Goal: Transaction & Acquisition: Obtain resource

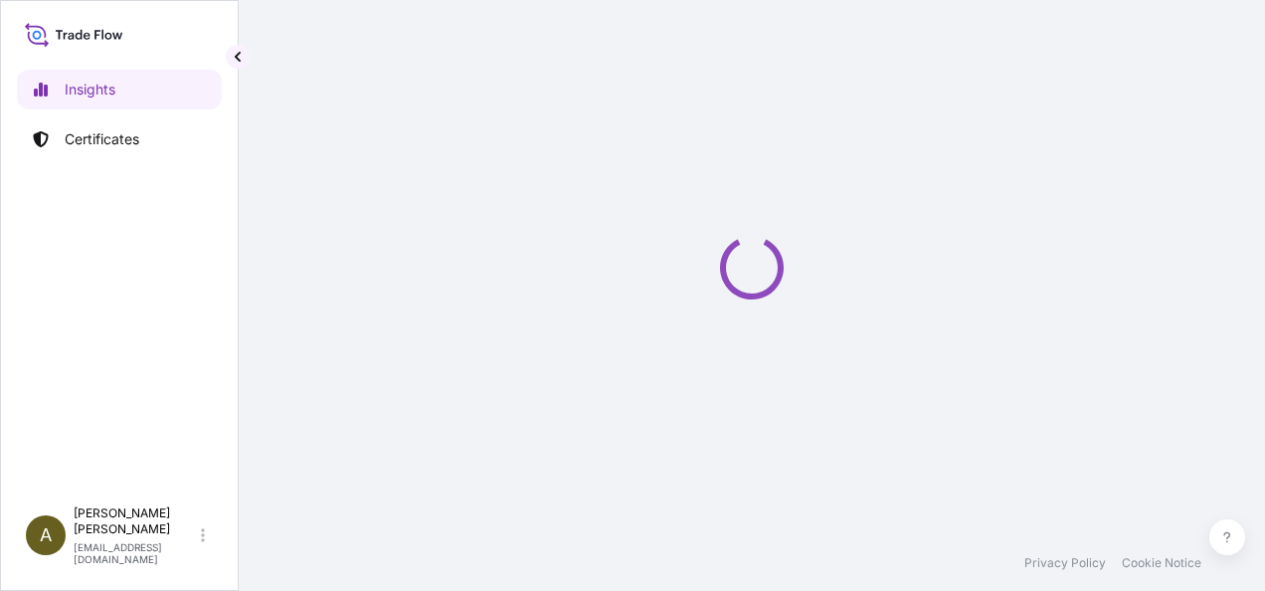
select select "2025"
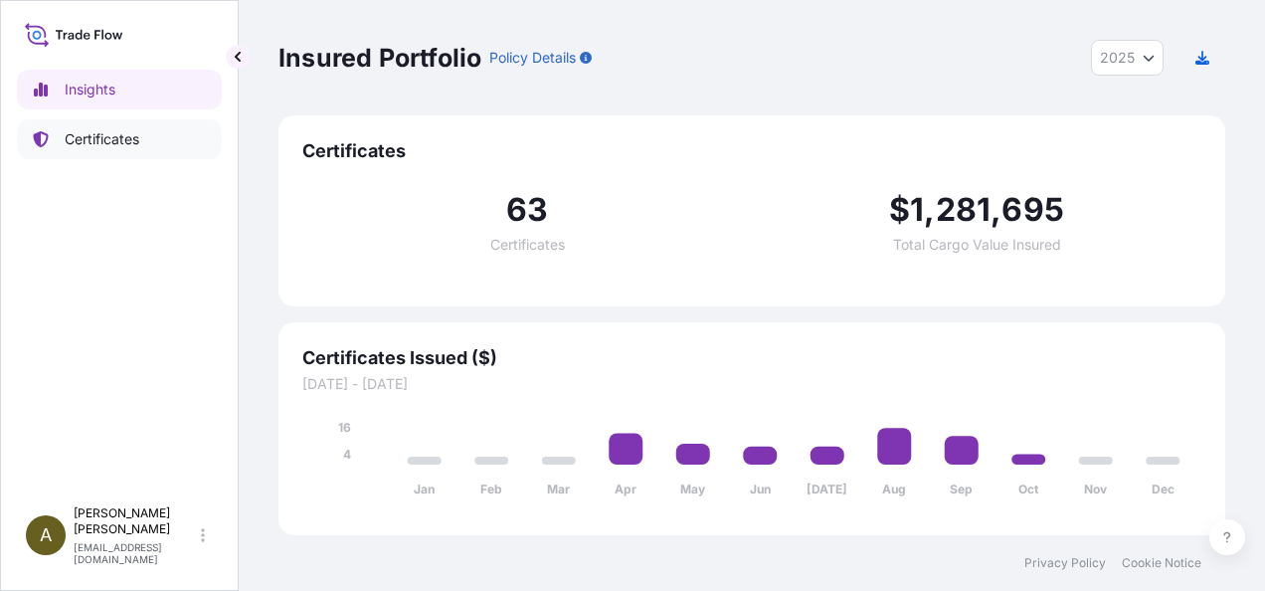
click at [96, 133] on p "Certificates" at bounding box center [102, 139] width 75 height 20
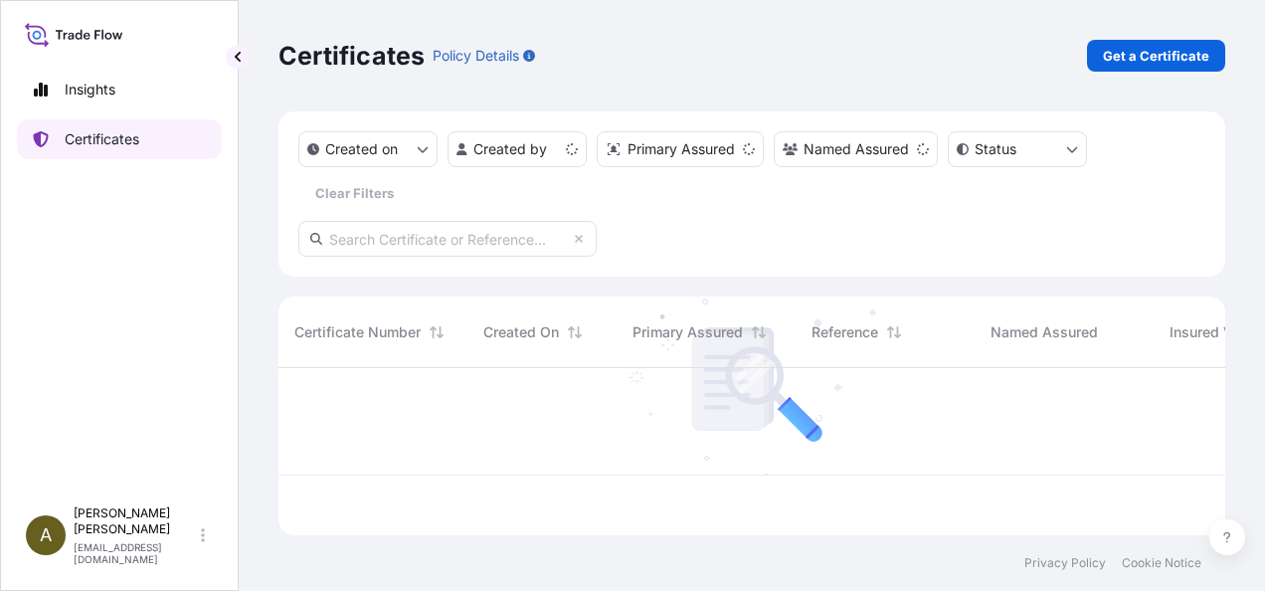
scroll to position [163, 931]
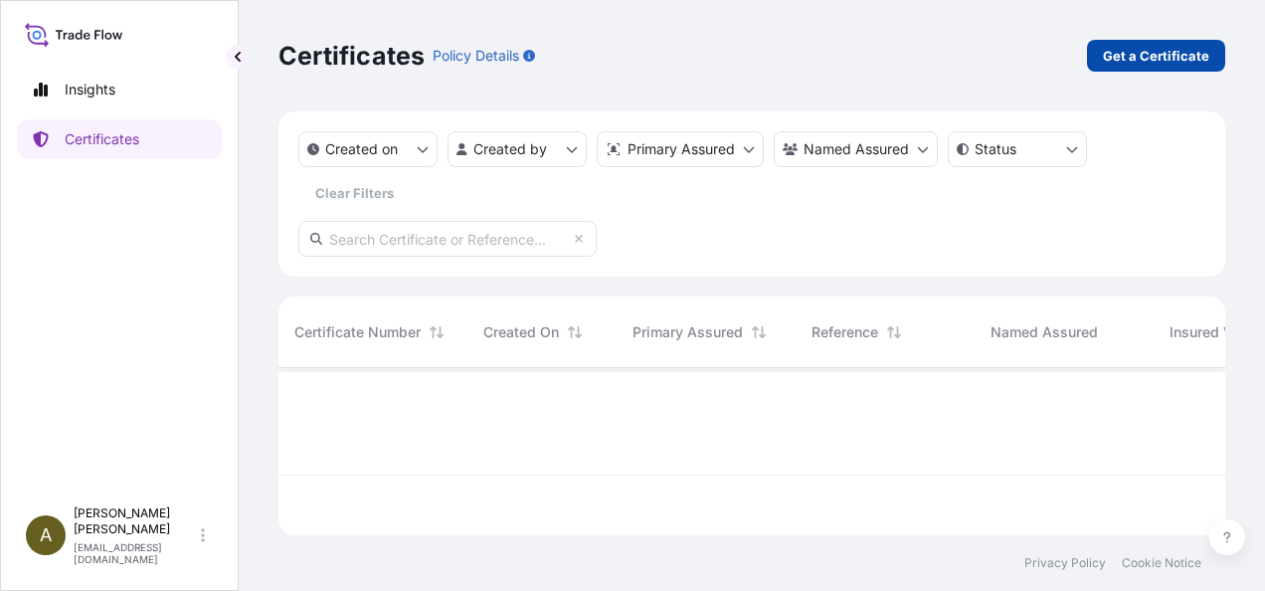
click at [1177, 54] on p "Get a Certificate" at bounding box center [1156, 56] width 106 height 20
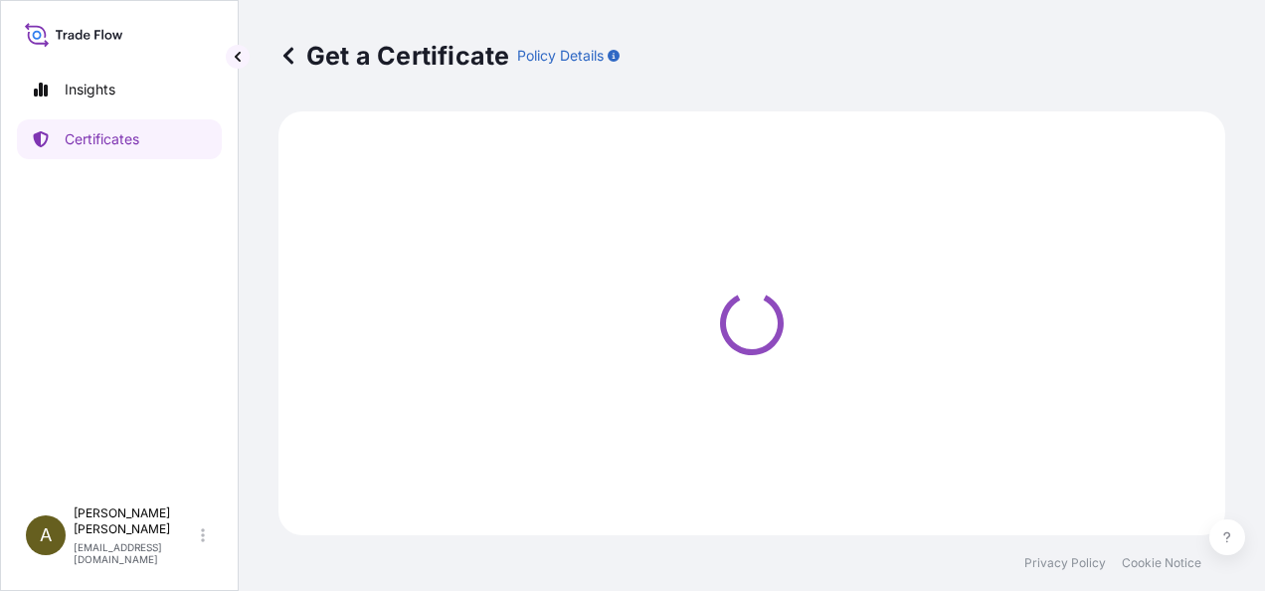
select select "Ocean Vessel"
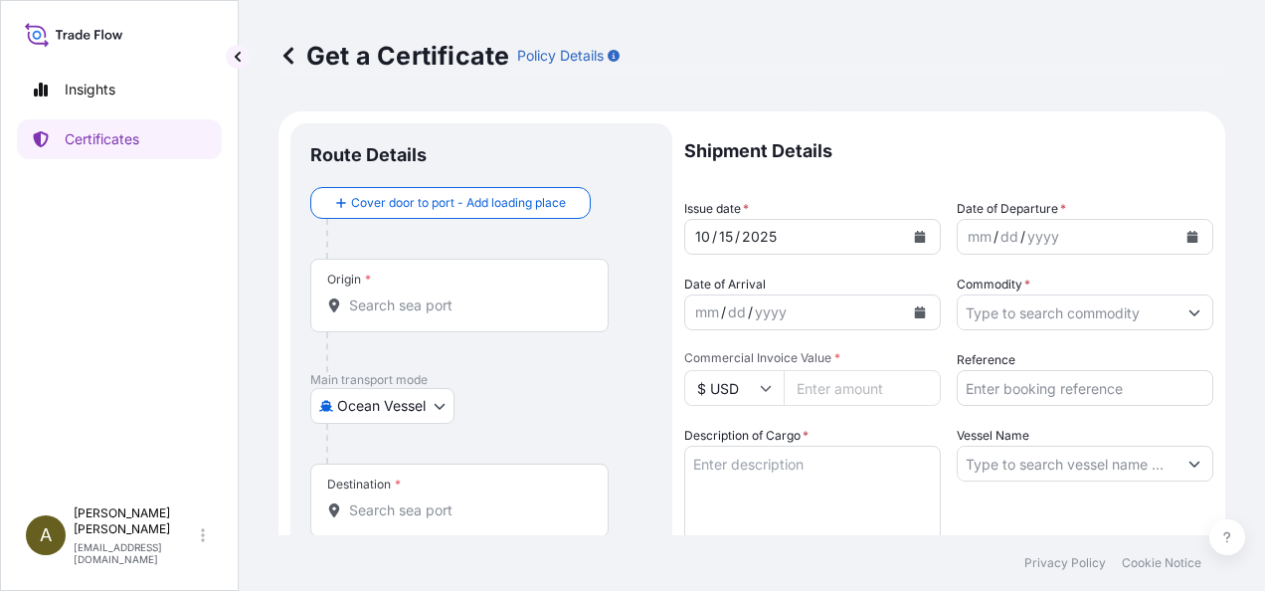
click at [382, 304] on input "Origin *" at bounding box center [466, 305] width 235 height 20
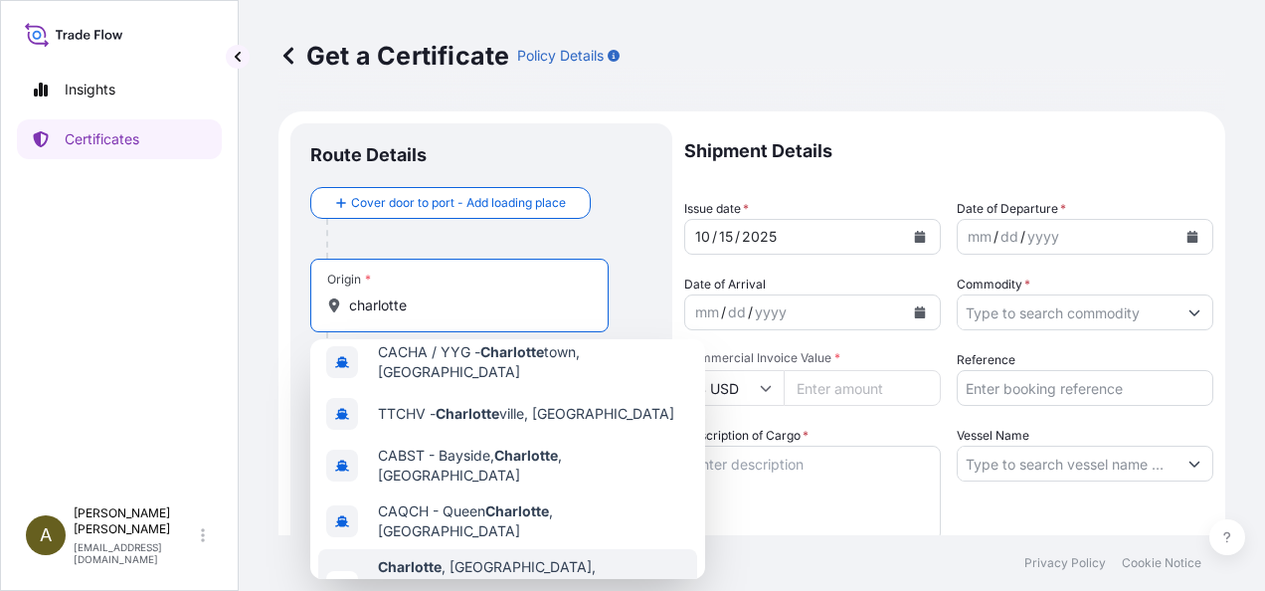
scroll to position [199, 0]
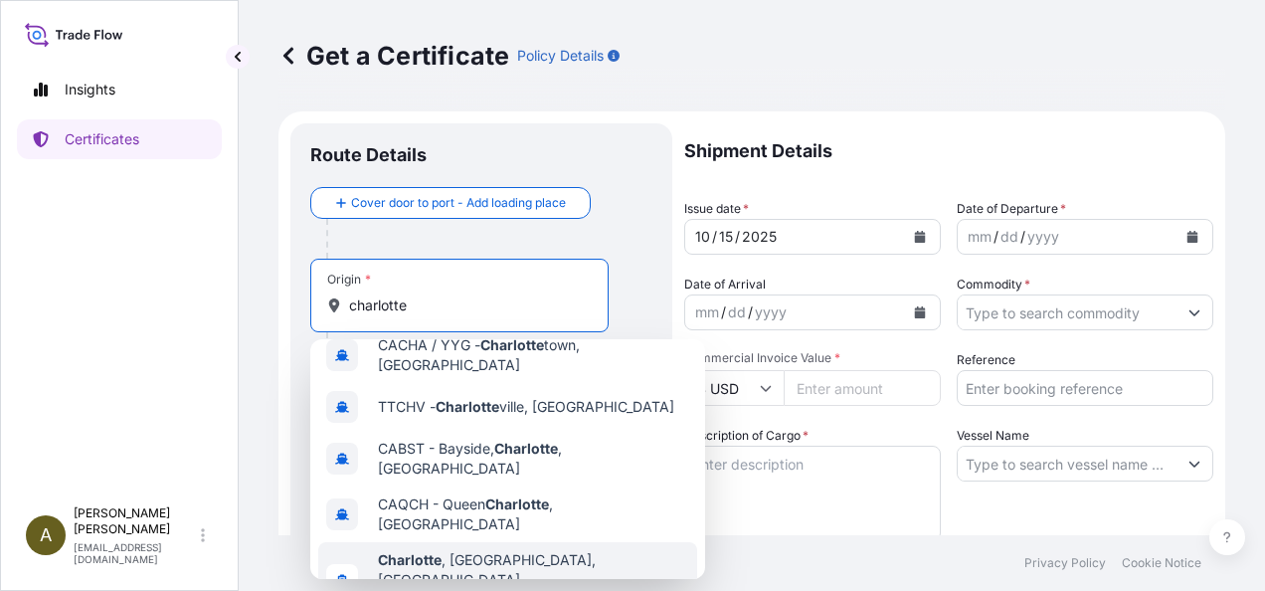
click at [473, 590] on span "Any port in this location" at bounding box center [533, 600] width 311 height 20
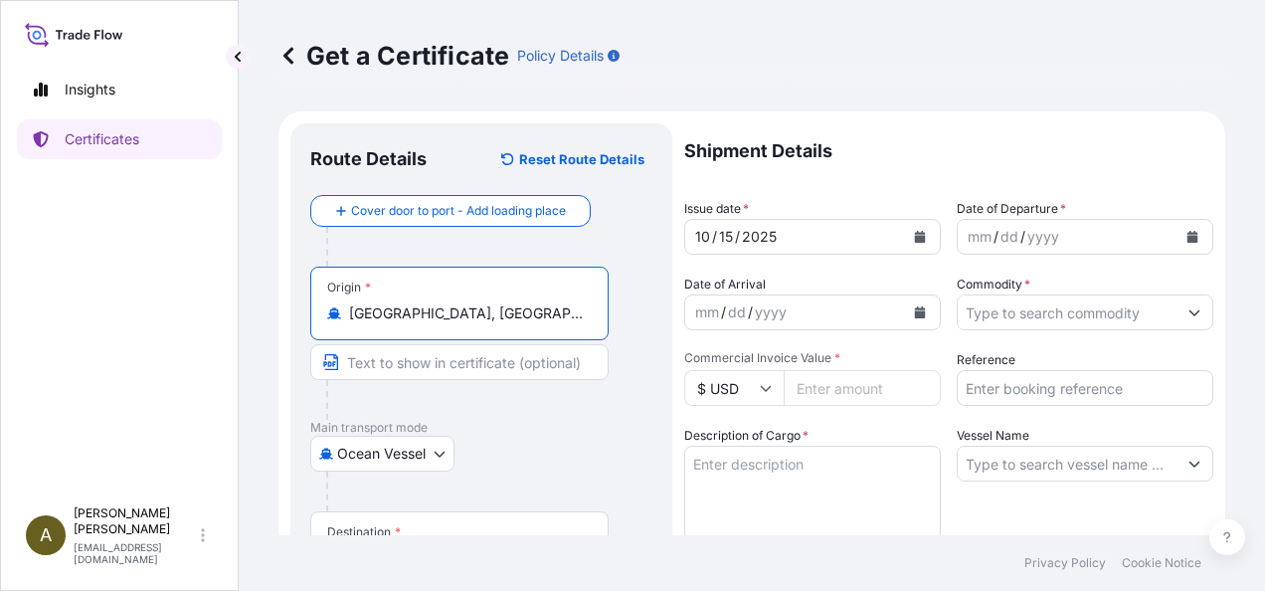
type input "[GEOGRAPHIC_DATA], [GEOGRAPHIC_DATA], [GEOGRAPHIC_DATA]"
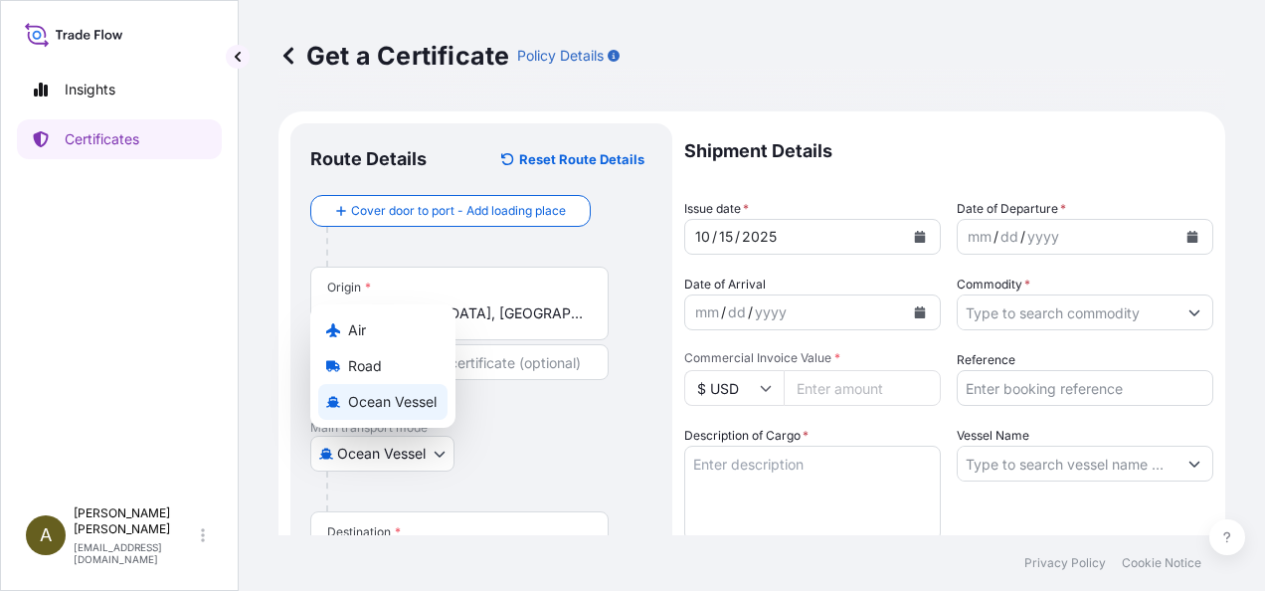
click at [445, 453] on body "Insights Certificates A [PERSON_NAME] [PERSON_NAME][EMAIL_ADDRESS][DOMAIN_NAME]…" at bounding box center [632, 295] width 1265 height 591
click at [364, 364] on span "Road" at bounding box center [365, 366] width 34 height 20
select select "Road"
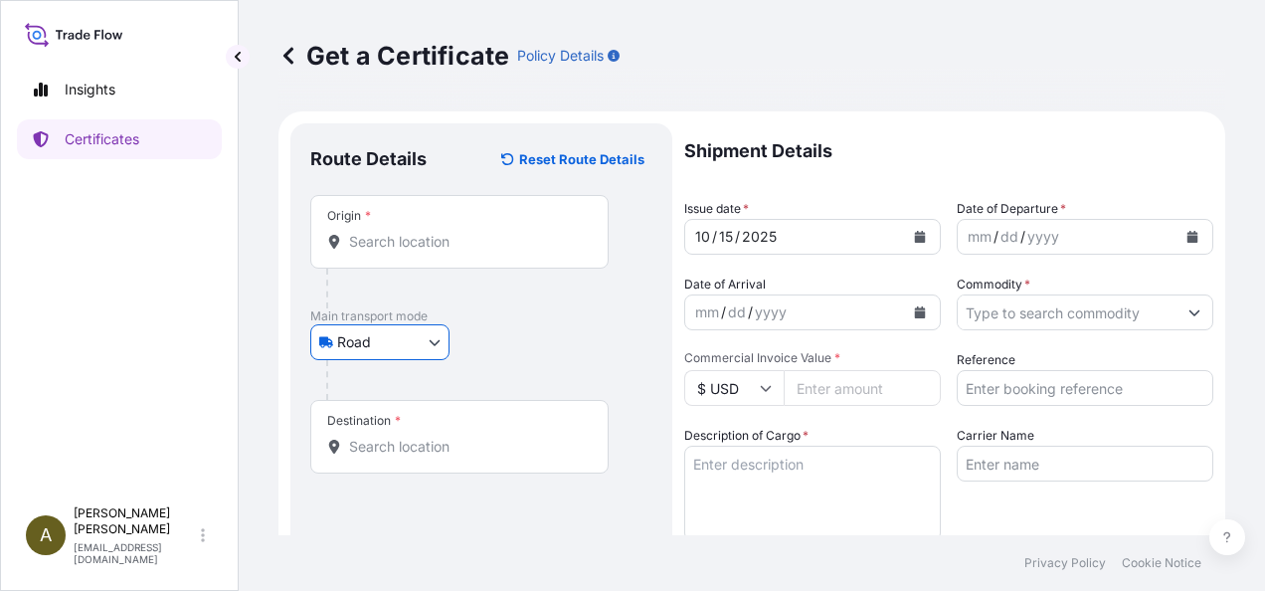
click at [399, 253] on div "Origin *" at bounding box center [459, 232] width 298 height 74
click at [399, 252] on input "Origin *" at bounding box center [466, 242] width 235 height 20
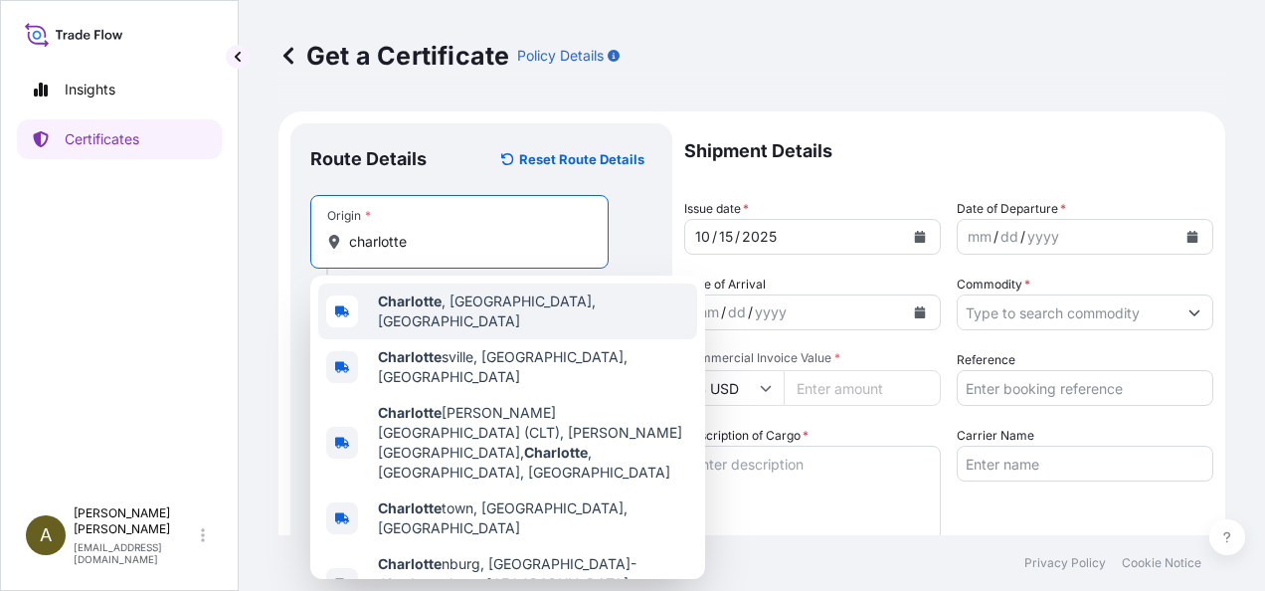
click at [432, 301] on b "Charlotte" at bounding box center [410, 300] width 64 height 17
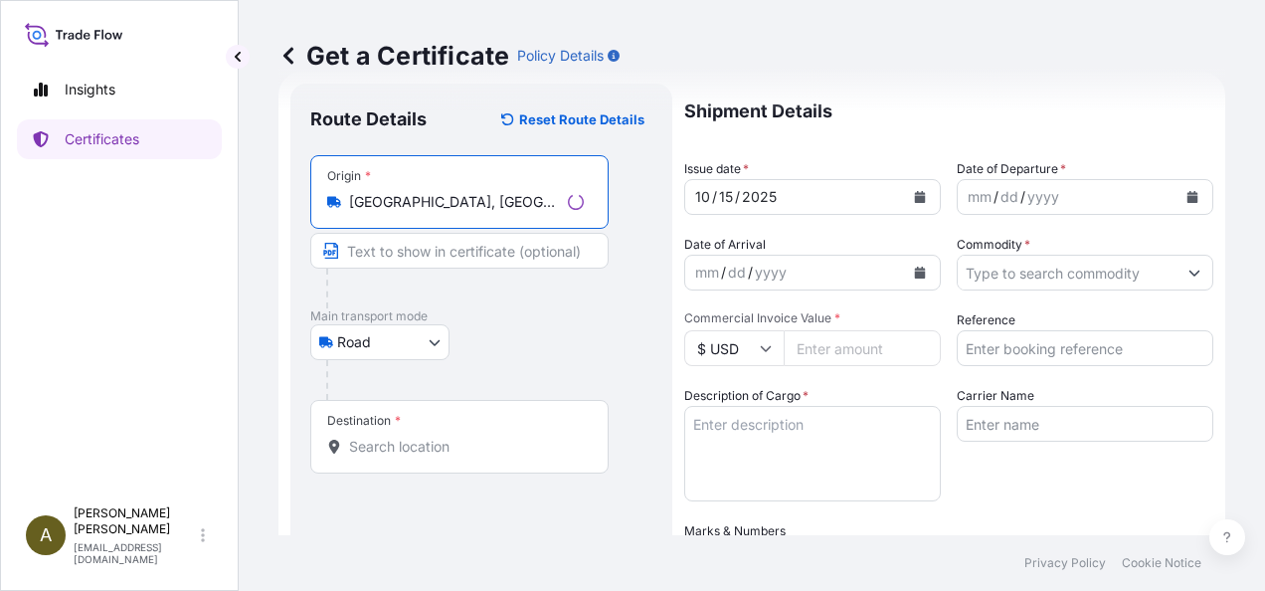
scroll to position [174, 0]
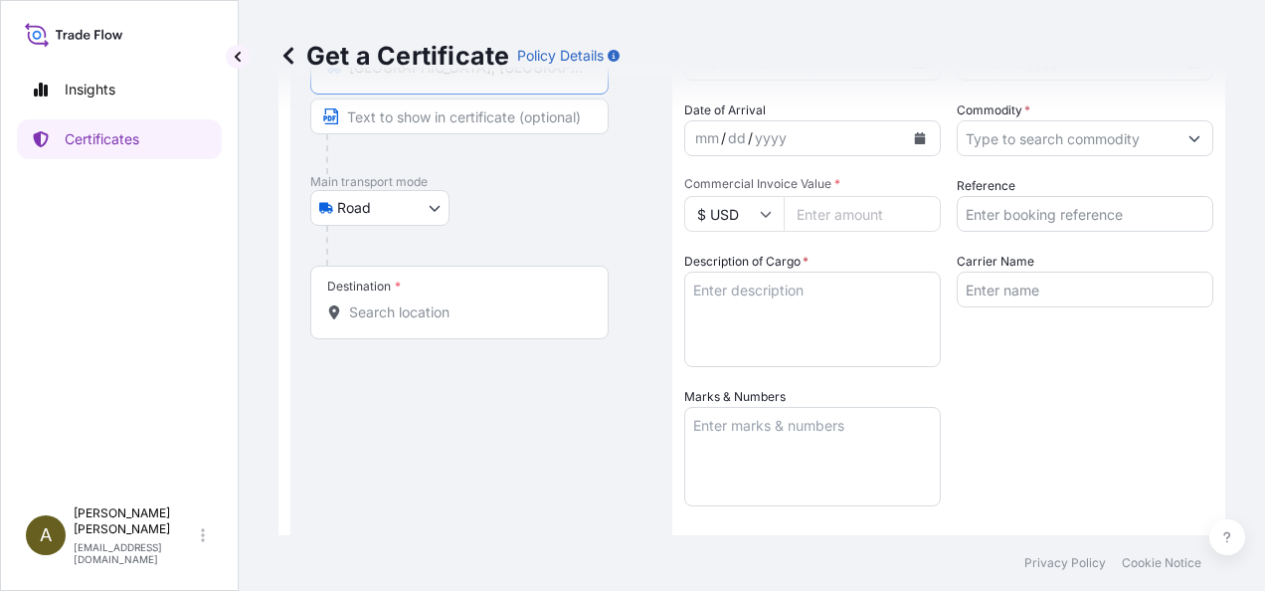
type input "[GEOGRAPHIC_DATA], [GEOGRAPHIC_DATA], [GEOGRAPHIC_DATA]"
click at [408, 306] on input "Destination *" at bounding box center [466, 312] width 235 height 20
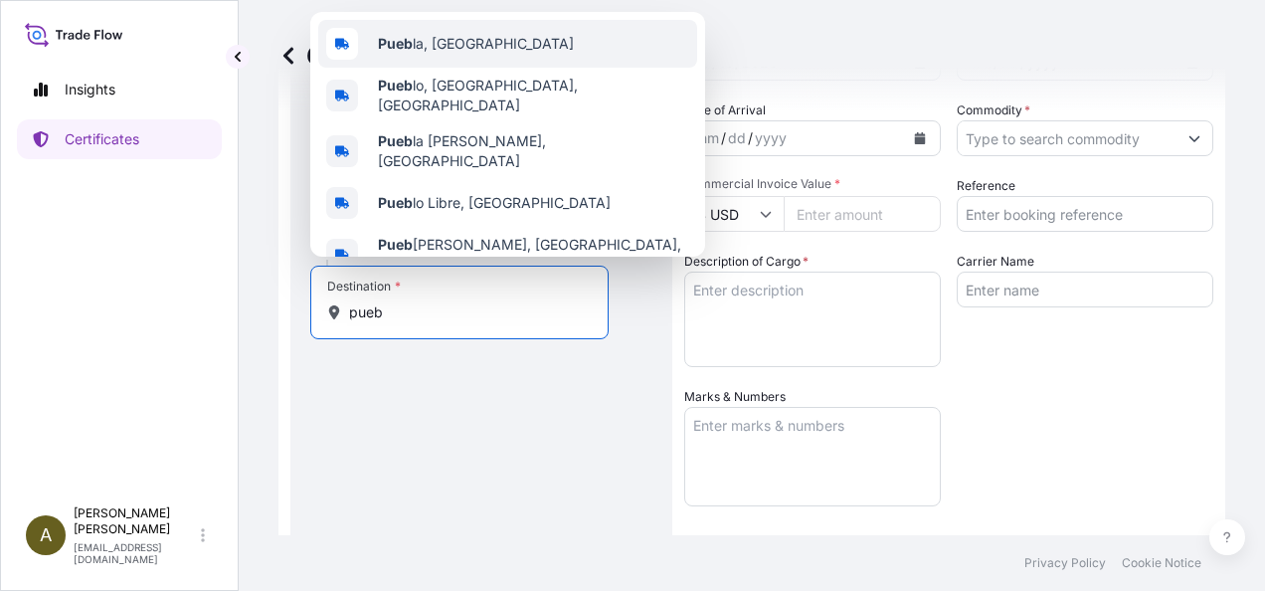
click at [465, 41] on span "Pueb la, [GEOGRAPHIC_DATA]" at bounding box center [476, 44] width 196 height 20
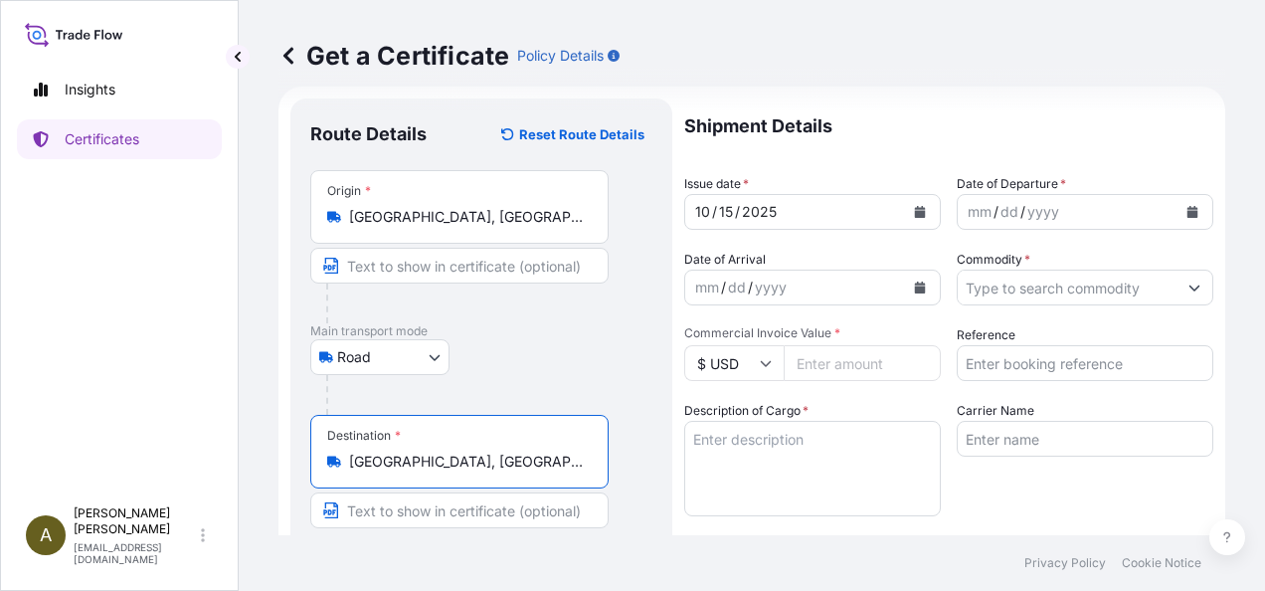
scroll to position [0, 0]
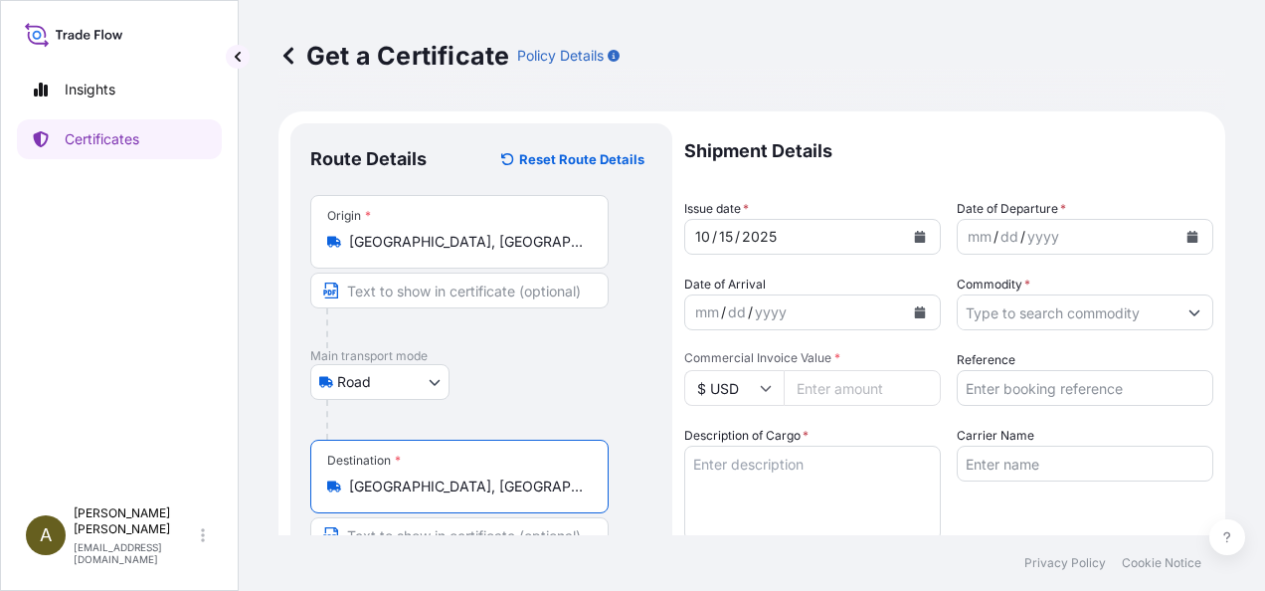
type input "[GEOGRAPHIC_DATA], [GEOGRAPHIC_DATA]"
click at [1186, 231] on icon "Calendar" at bounding box center [1192, 237] width 12 height 12
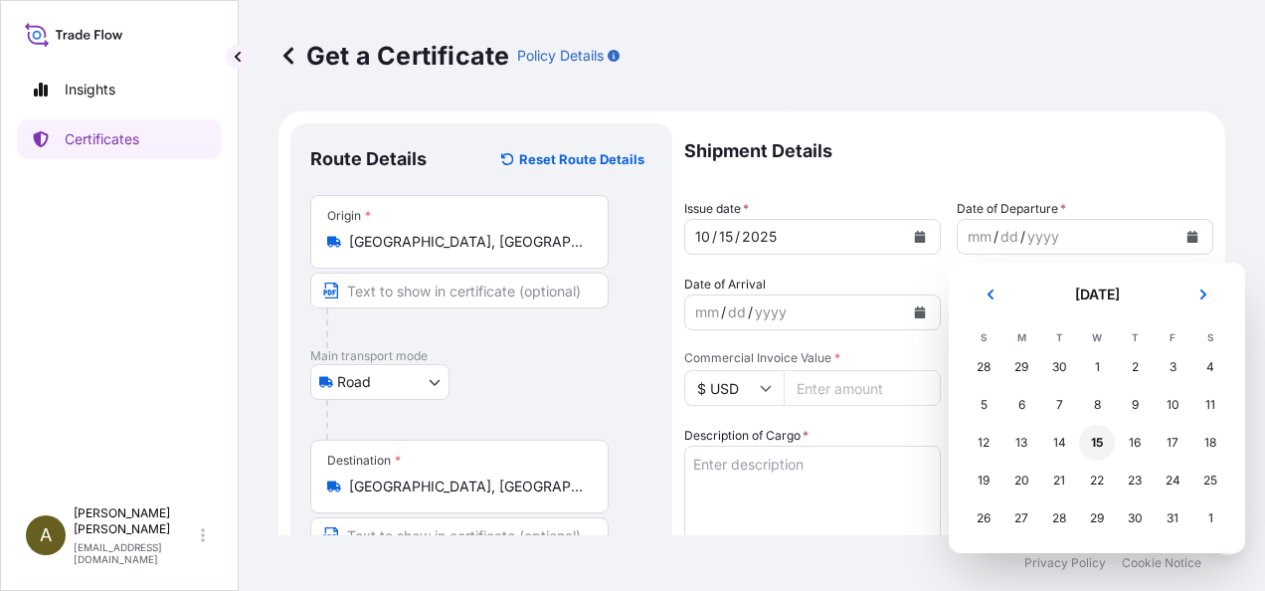
click at [1097, 443] on div "15" at bounding box center [1097, 443] width 36 height 36
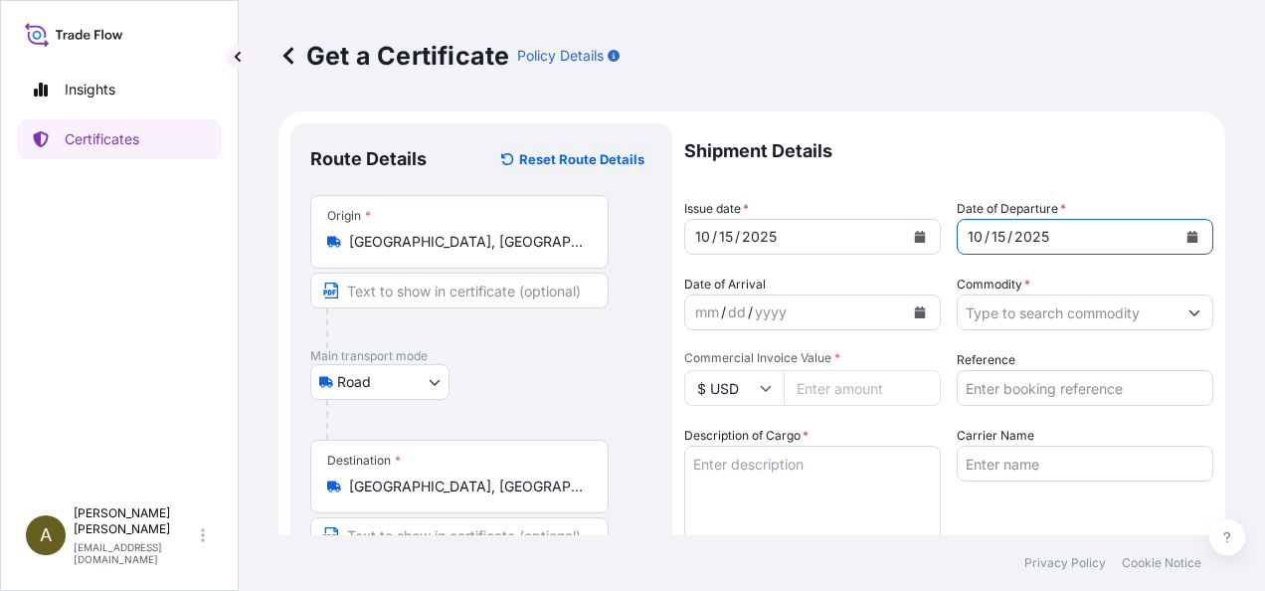
click at [1188, 316] on icon "Show suggestions" at bounding box center [1194, 312] width 12 height 12
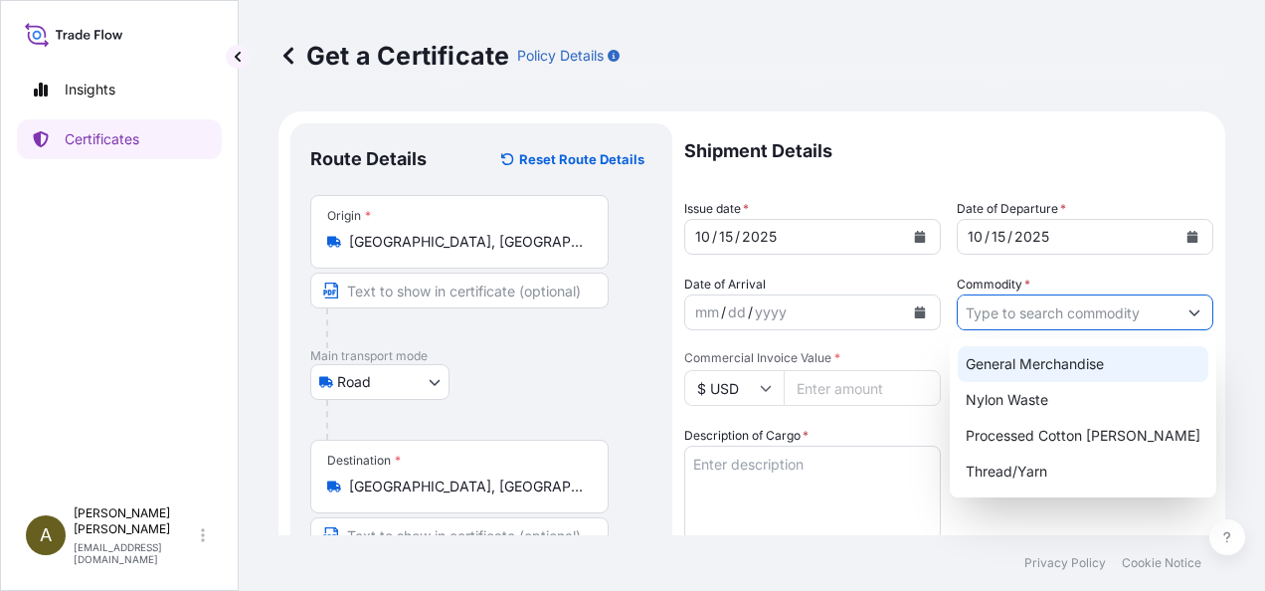
click at [1017, 369] on div "General Merchandise" at bounding box center [1083, 364] width 251 height 36
type input "General Merchandise"
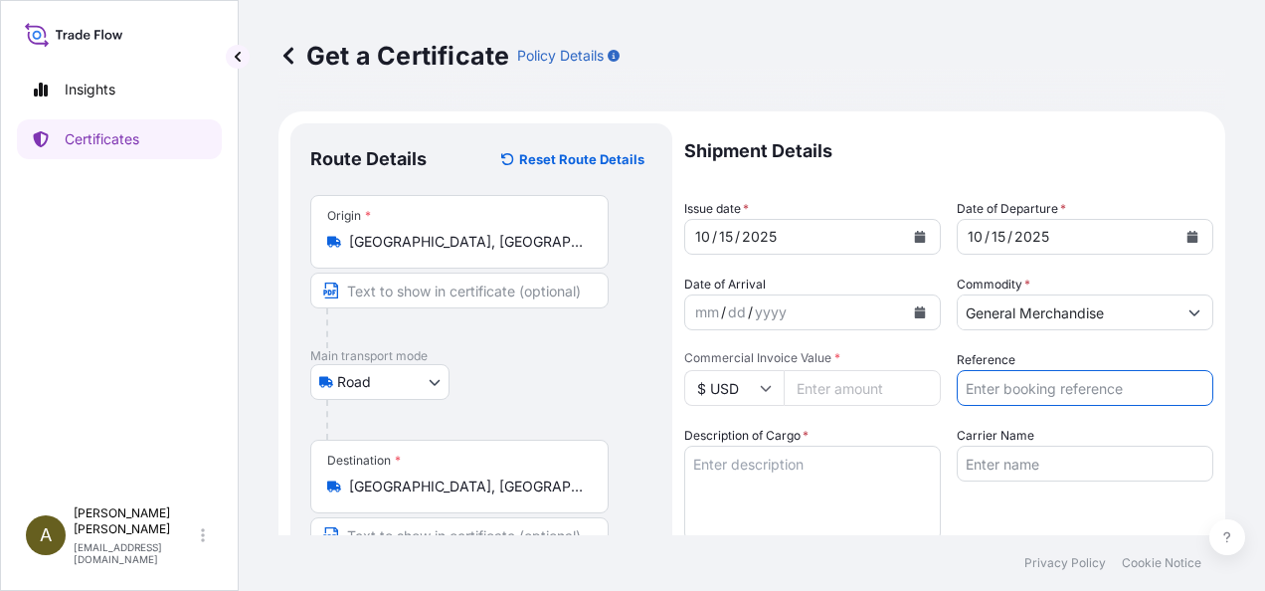
click at [992, 386] on input "Reference" at bounding box center [1085, 388] width 257 height 36
click at [859, 386] on input "Commercial Invoice Value *" at bounding box center [862, 388] width 157 height 36
type input "9564.25"
type input "197098"
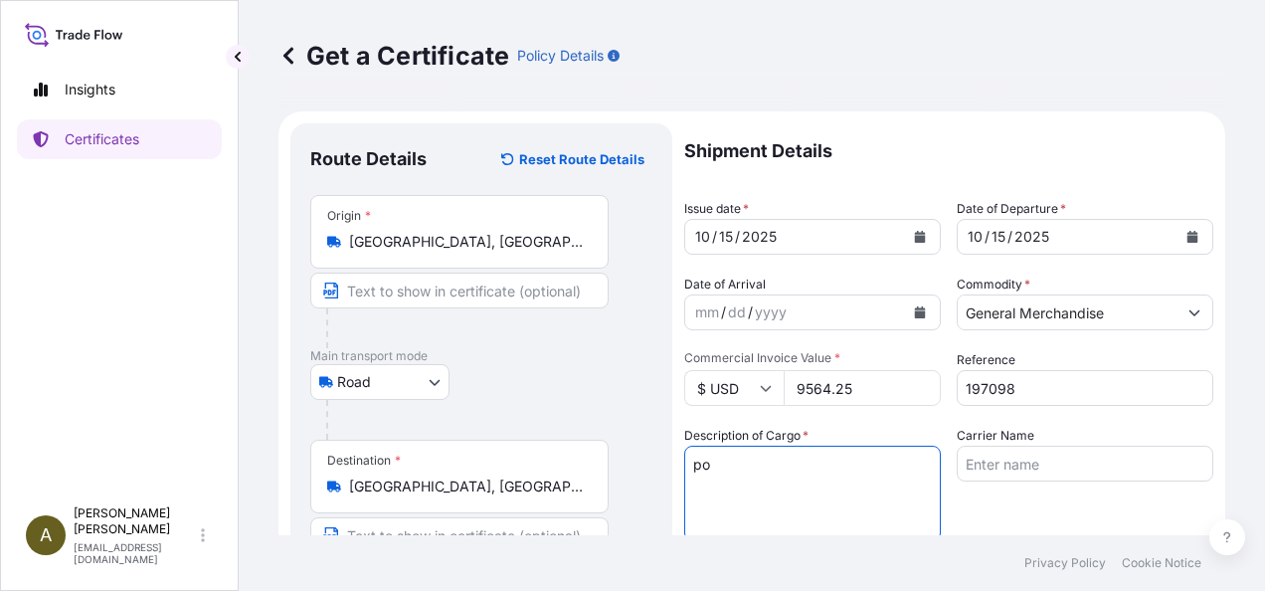
type textarea "p"
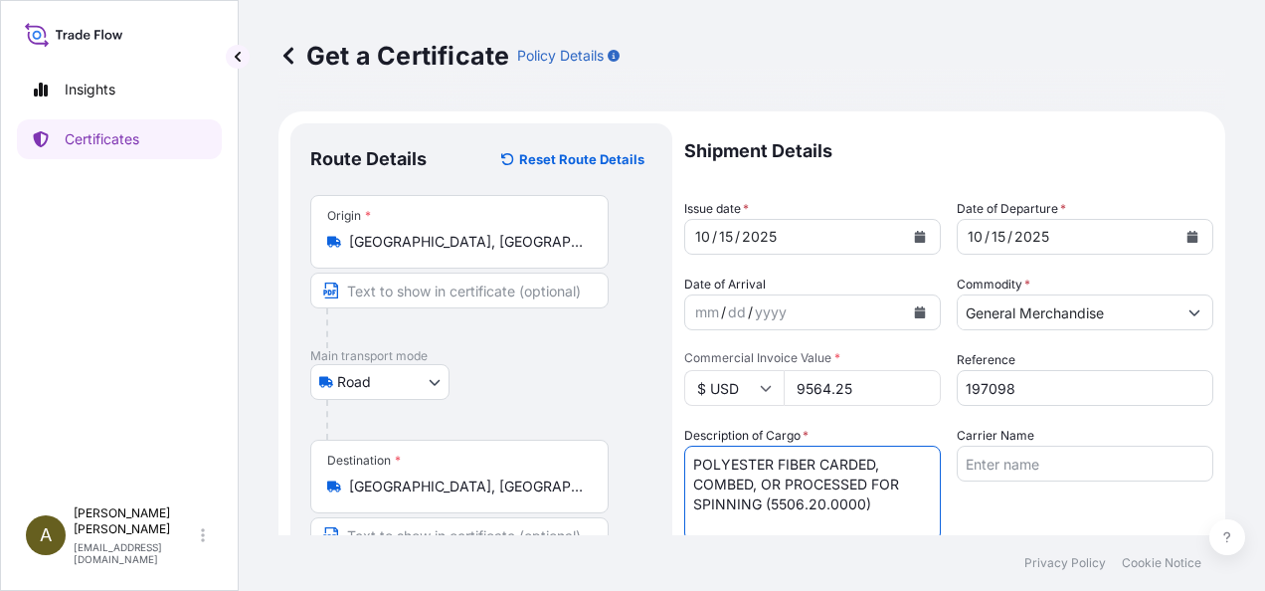
type textarea "POLYESTER FIBER CARDED, COMBED, OR PROCESSED FOR SPINNING (5506.20.0000)"
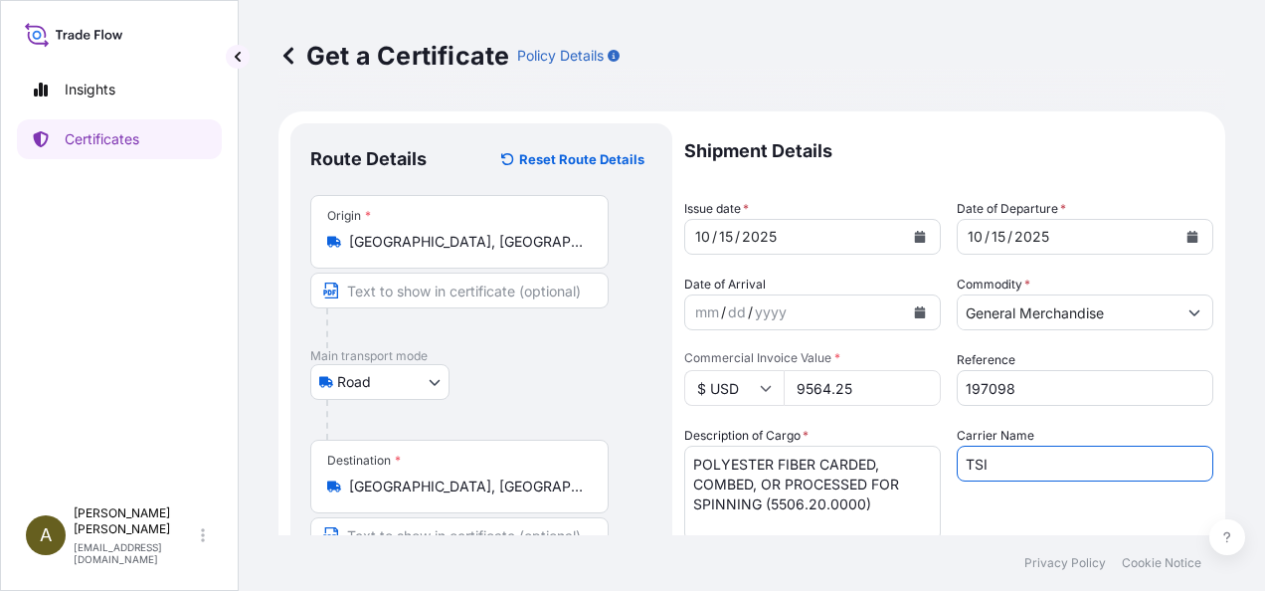
type input "TSI"
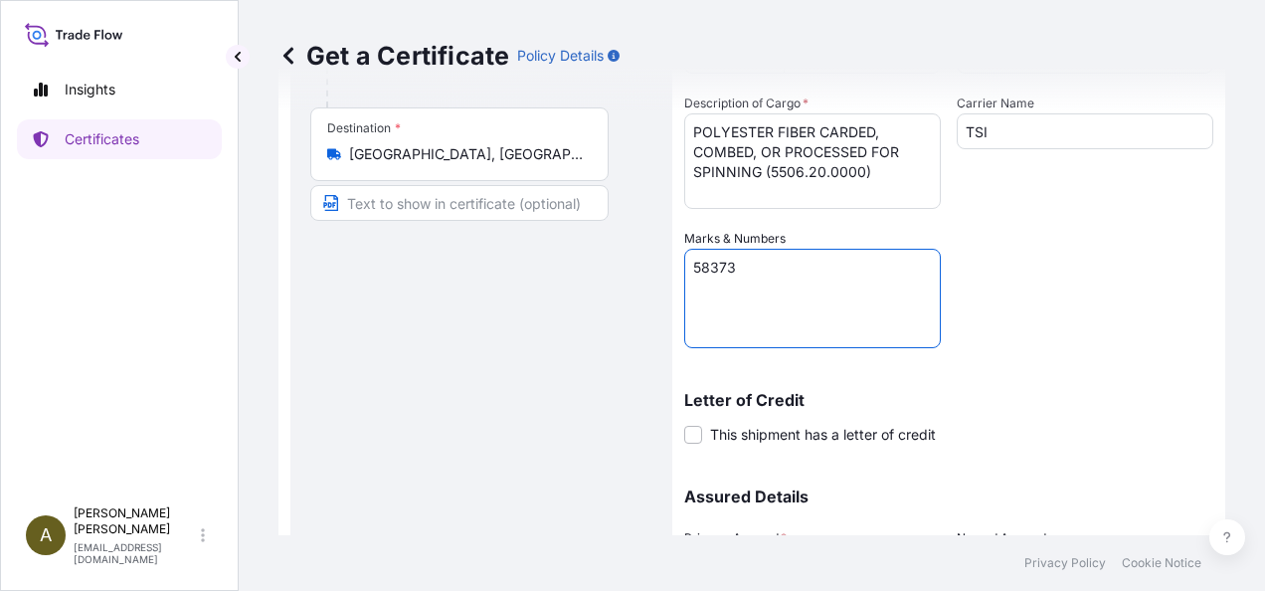
type textarea "58373"
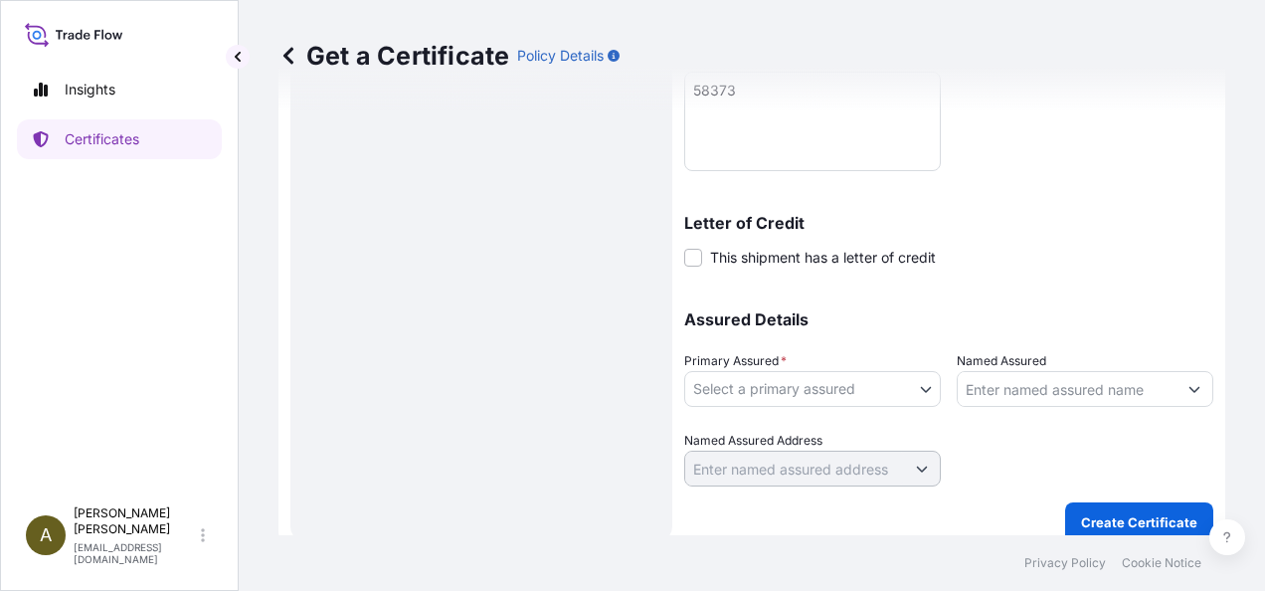
scroll to position [527, 0]
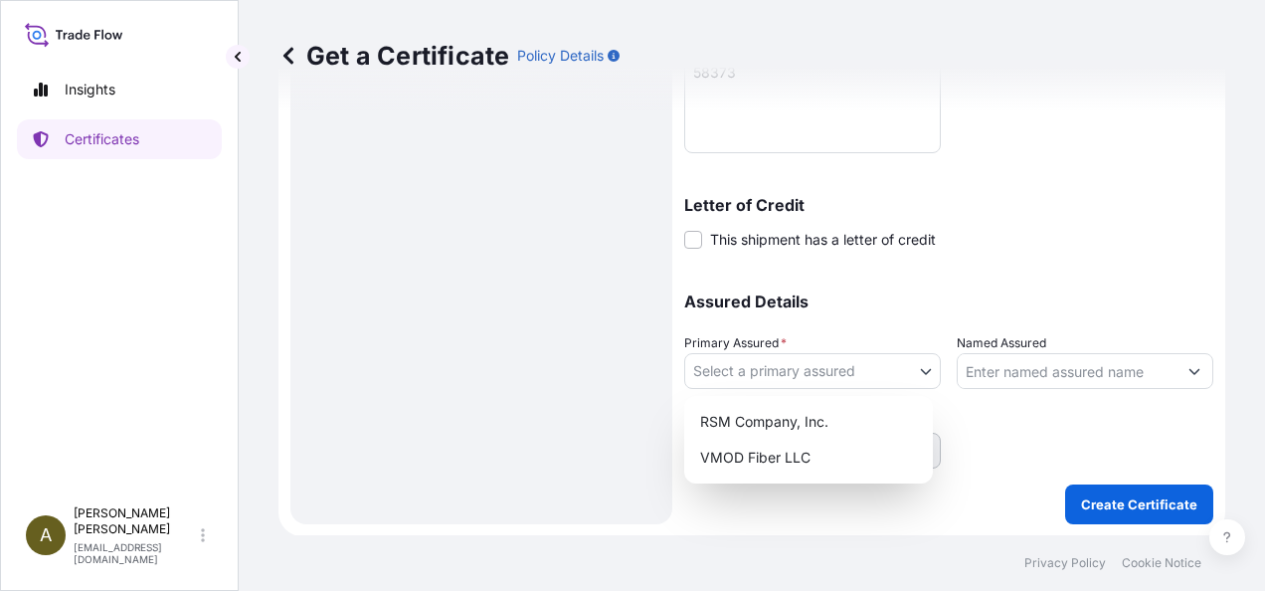
click at [912, 366] on body "Insights Certificates A [PERSON_NAME] [PERSON_NAME][EMAIL_ADDRESS][DOMAIN_NAME]…" at bounding box center [632, 295] width 1265 height 591
click at [763, 428] on div "RSM Company, Inc." at bounding box center [808, 422] width 233 height 36
select select "31552"
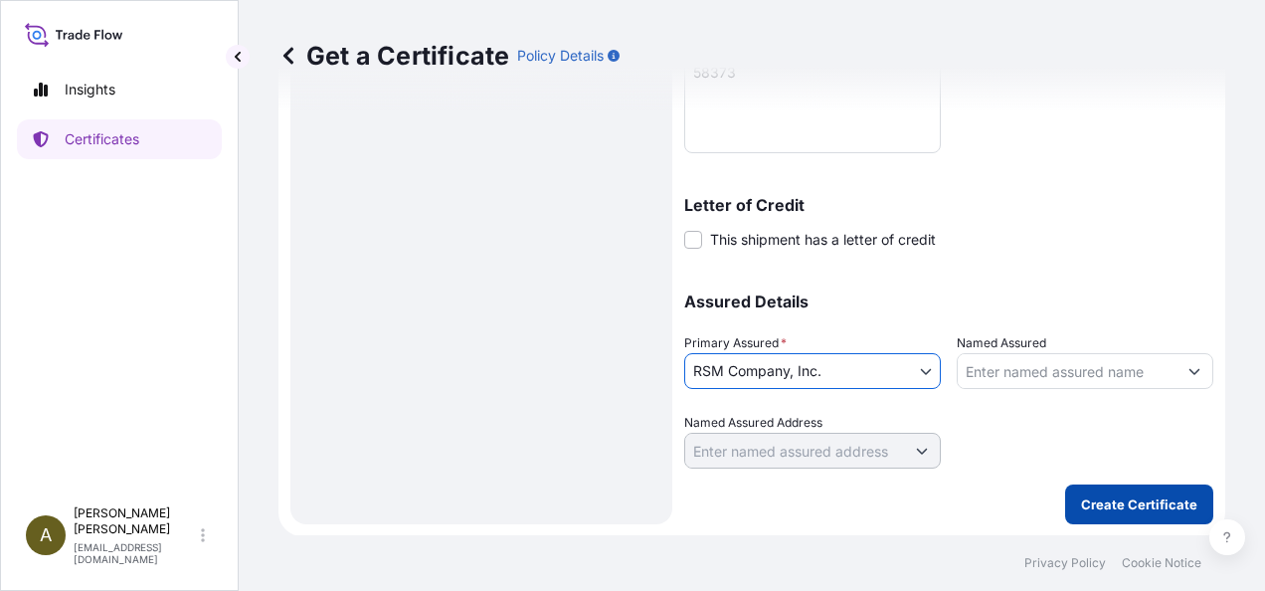
click at [1118, 492] on button "Create Certificate" at bounding box center [1139, 504] width 148 height 40
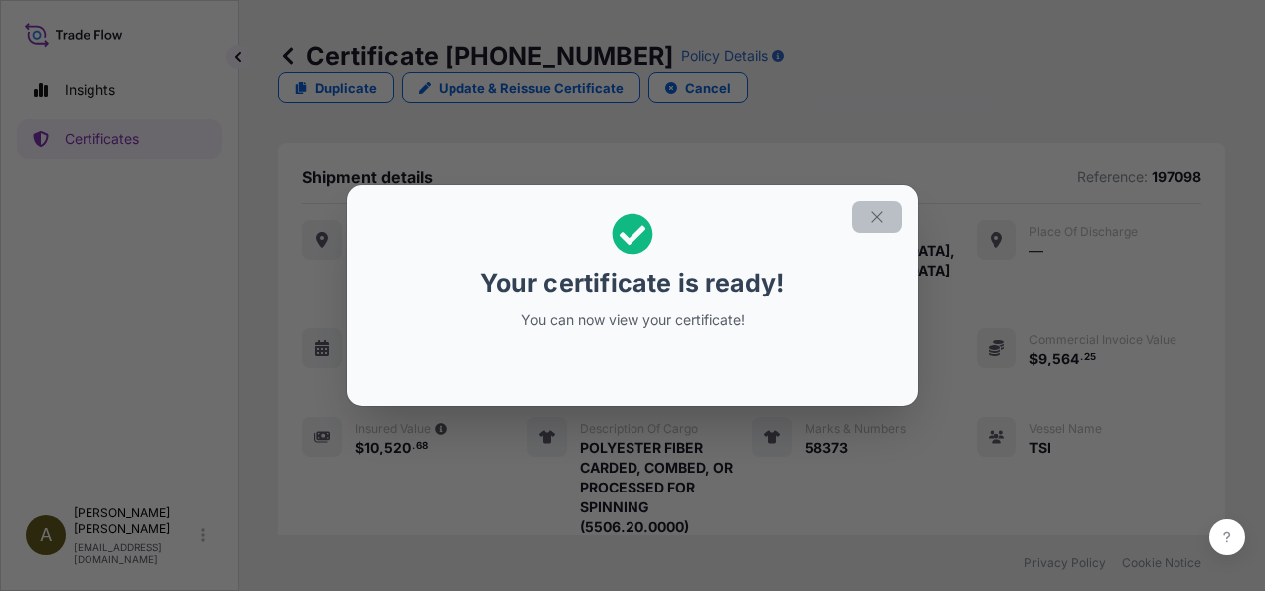
click at [880, 213] on icon "button" at bounding box center [876, 216] width 11 height 11
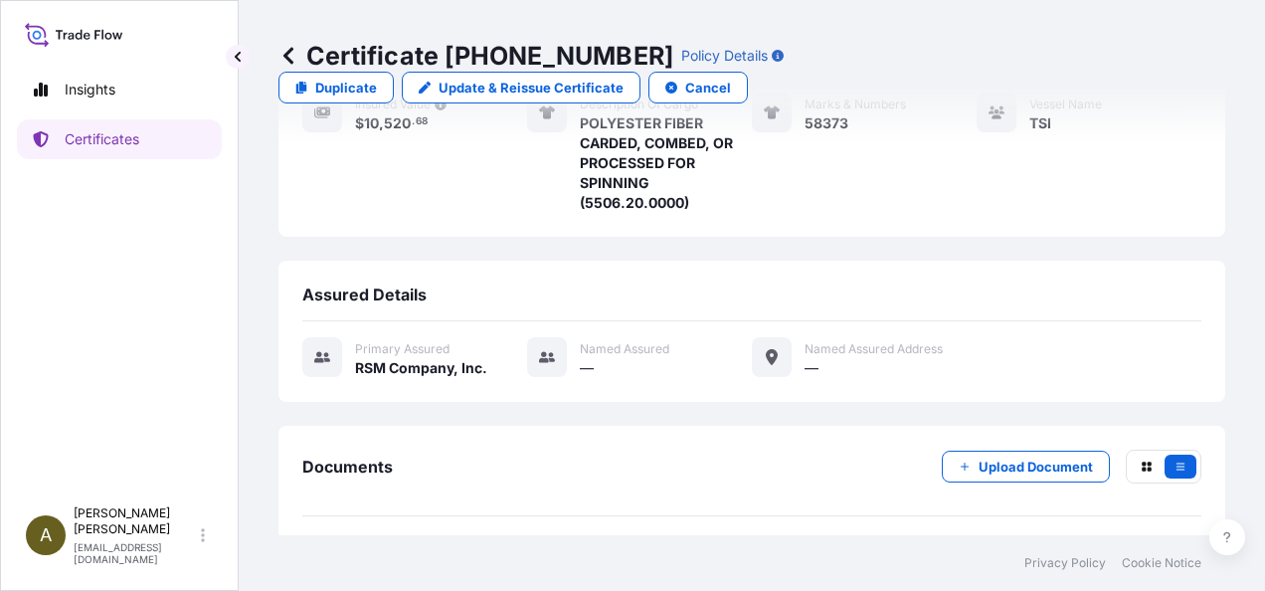
scroll to position [346, 0]
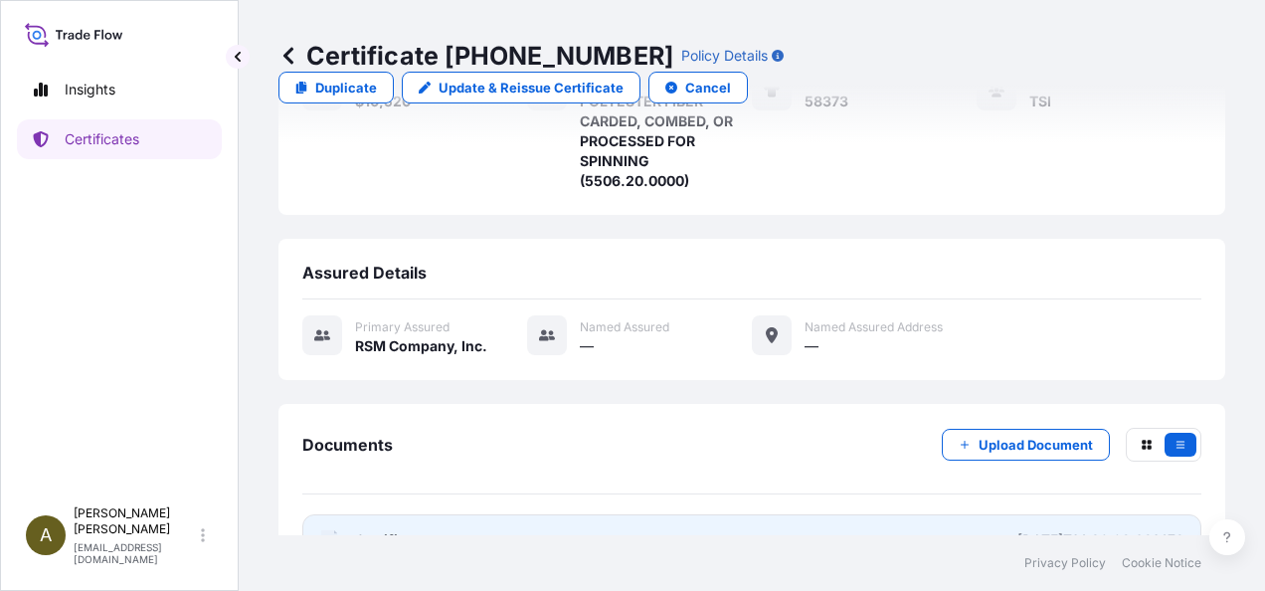
click at [553, 514] on link "PDF Certificate [DATE]T14:39:02.681478" at bounding box center [751, 540] width 899 height 52
